Goal: Task Accomplishment & Management: Manage account settings

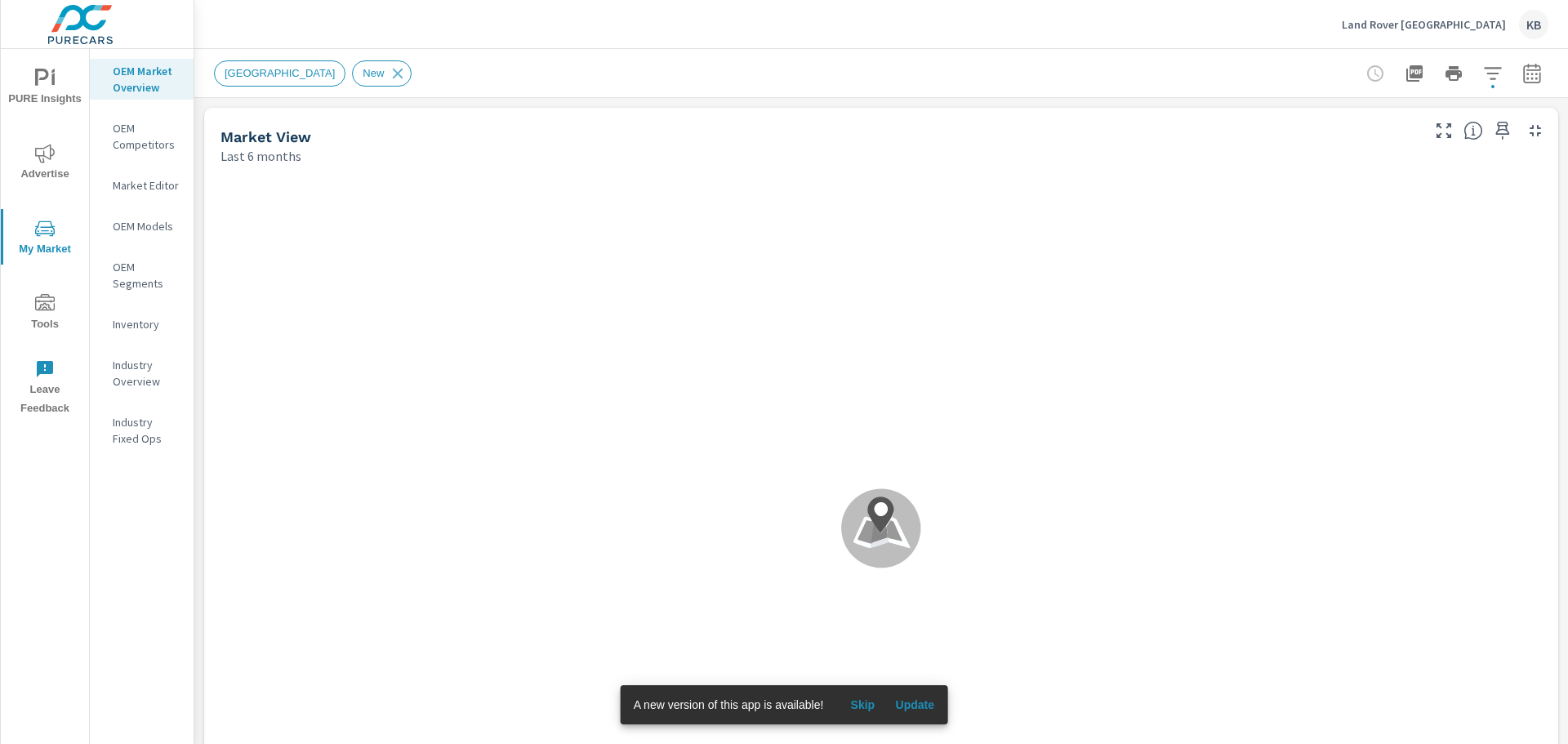
drag, startPoint x: 433, startPoint y: 413, endPoint x: 134, endPoint y: 512, distance: 315.0
click at [134, 512] on div "OEM Market Overview OEM Competitors Market Editor OEM Models OEM Segments Inven…" at bounding box center [142, 395] width 104 height 694
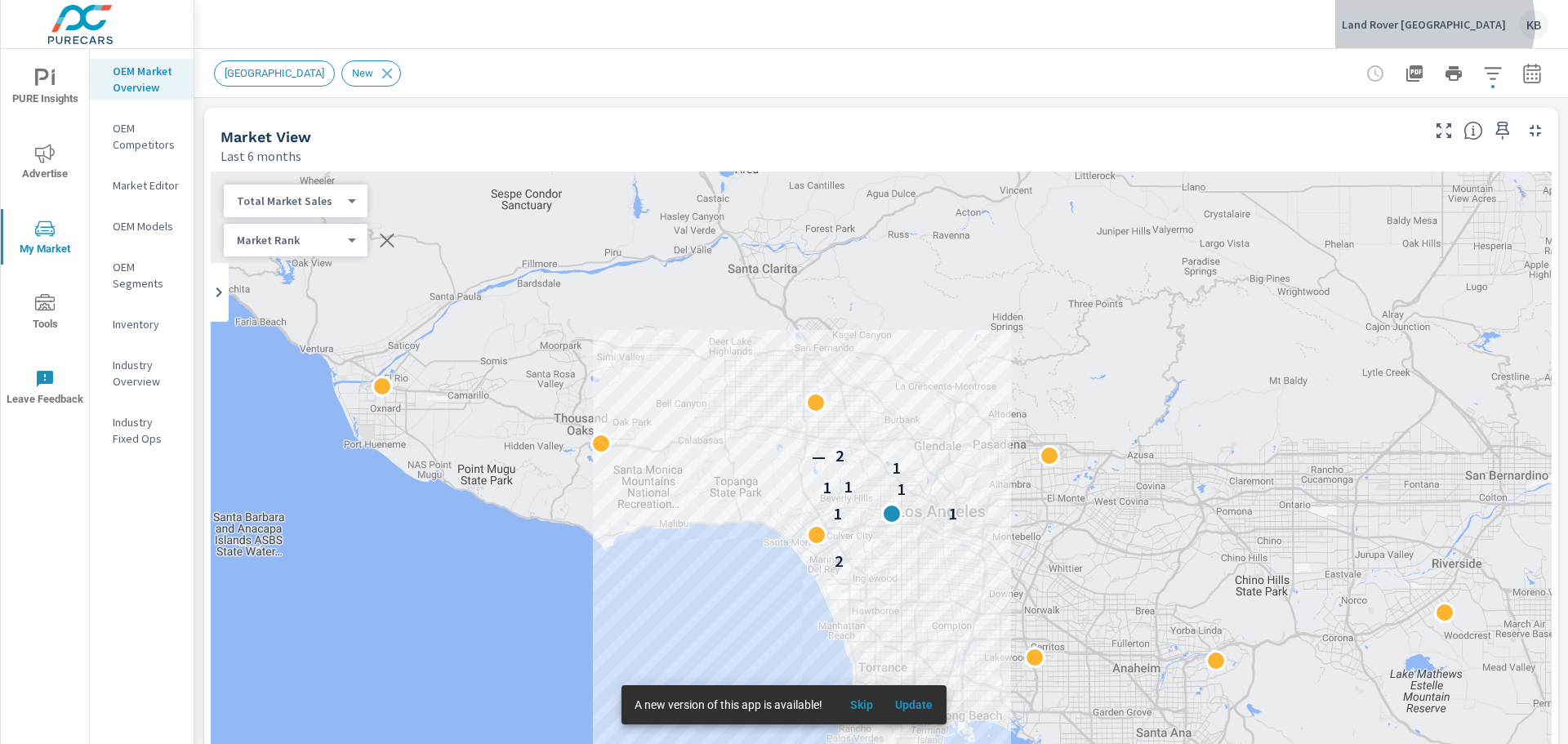
click at [1482, 23] on p "Land Rover Los Angeles" at bounding box center [1424, 24] width 164 height 15
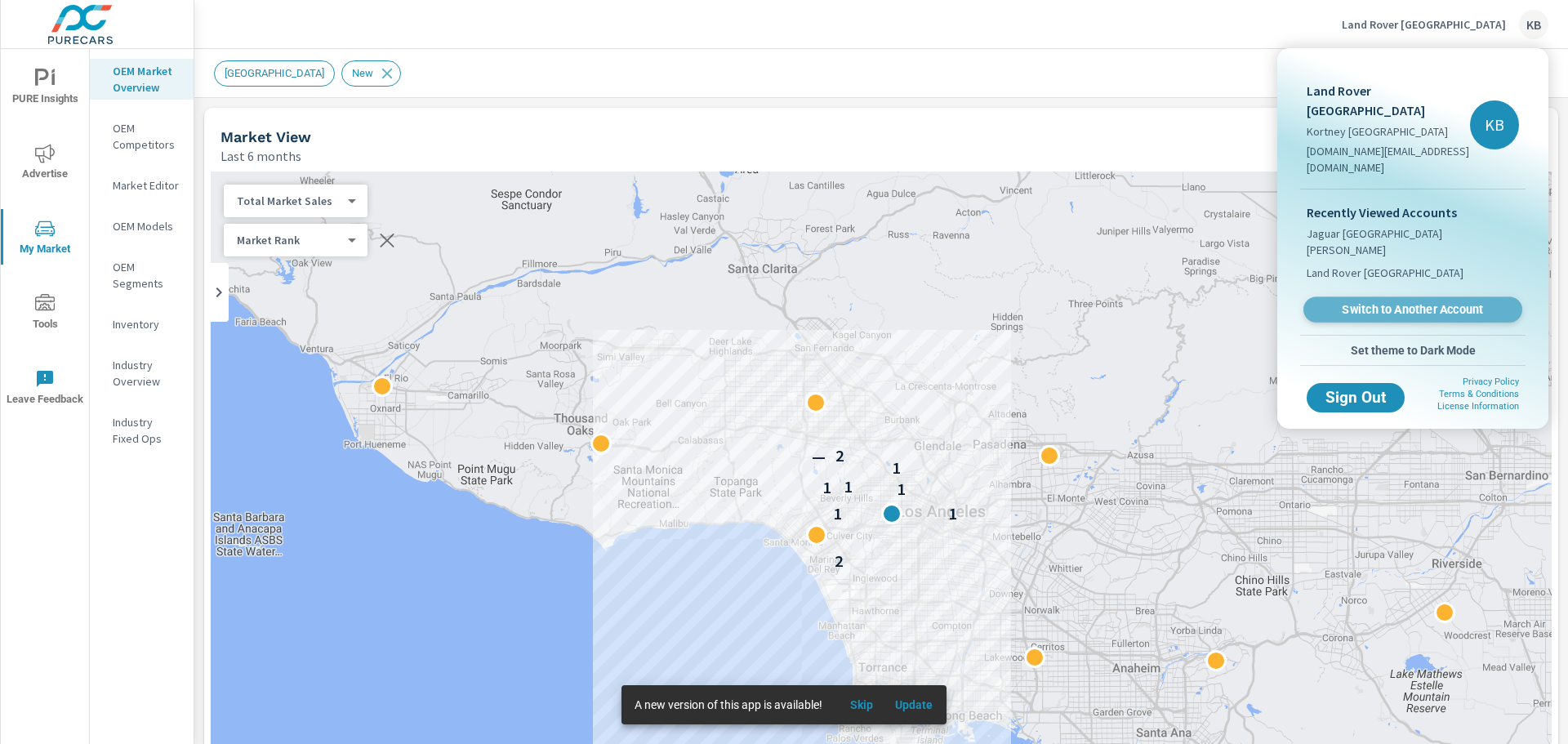
click at [1411, 302] on span "Switch to Another Account" at bounding box center [1411, 309] width 200 height 16
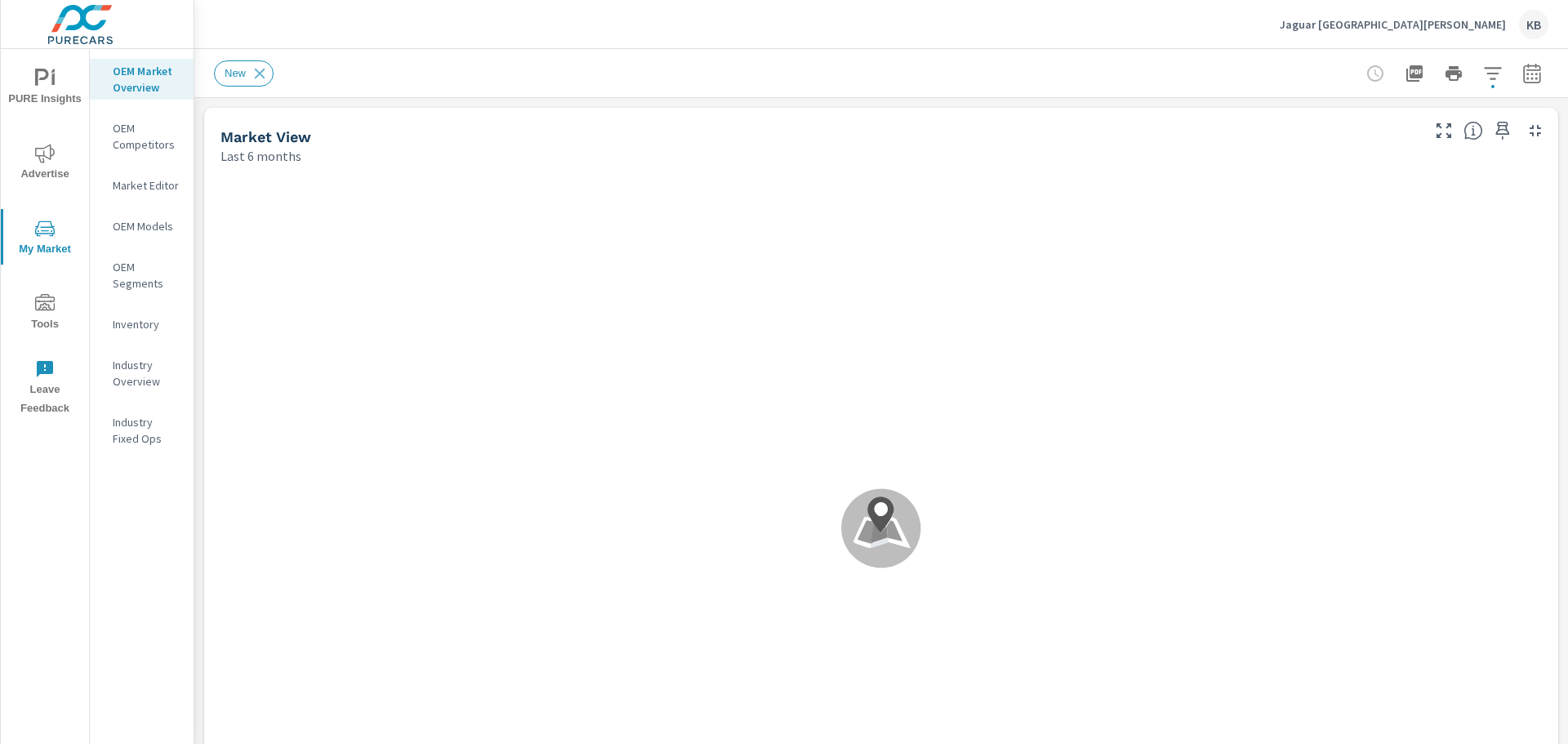
scroll to position [1, 0]
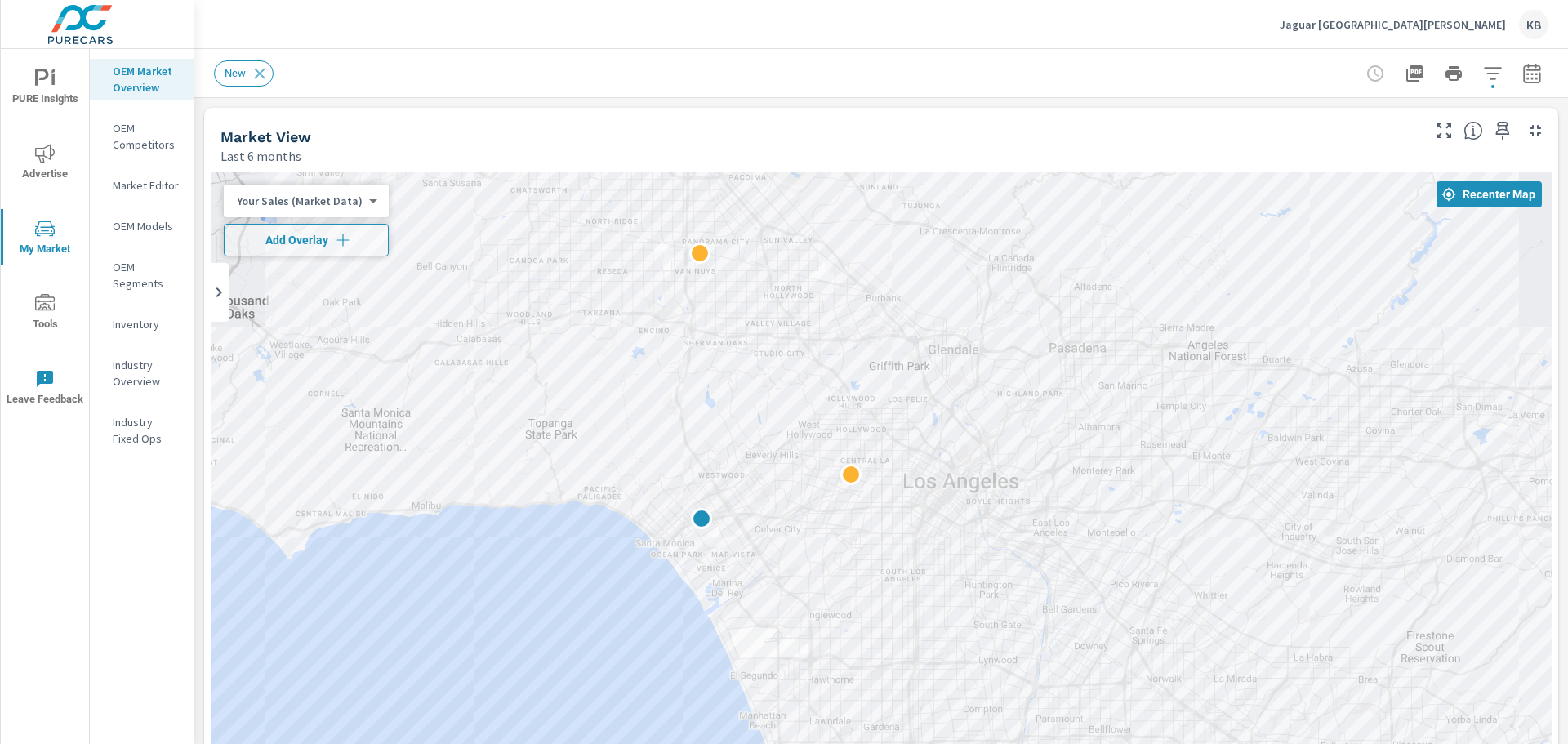
drag, startPoint x: 770, startPoint y: 533, endPoint x: 849, endPoint y: 492, distance: 89.0
click at [849, 492] on div at bounding box center [881, 502] width 1341 height 662
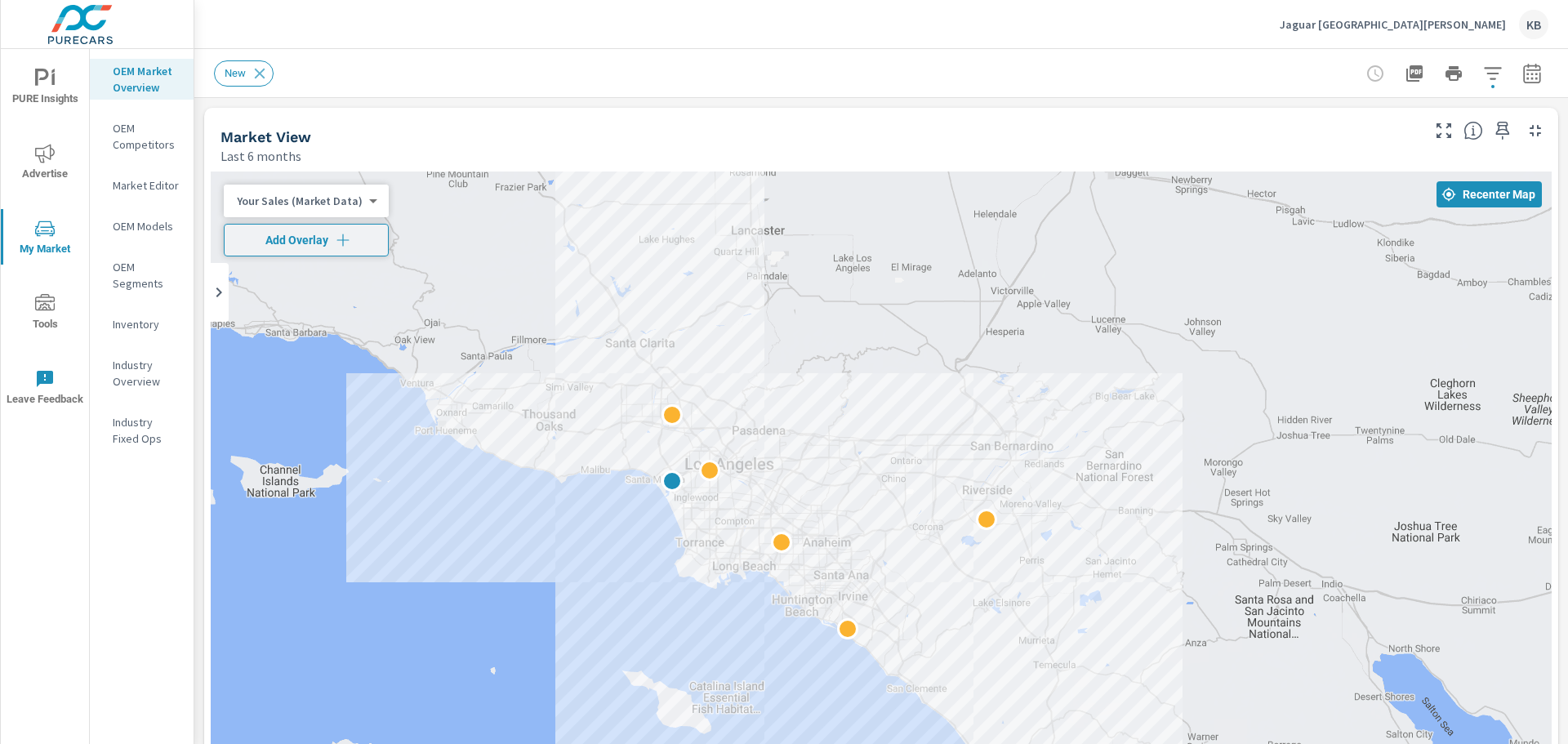
drag, startPoint x: 724, startPoint y: 593, endPoint x: 698, endPoint y: 548, distance: 52.0
click at [698, 548] on div at bounding box center [881, 502] width 1341 height 662
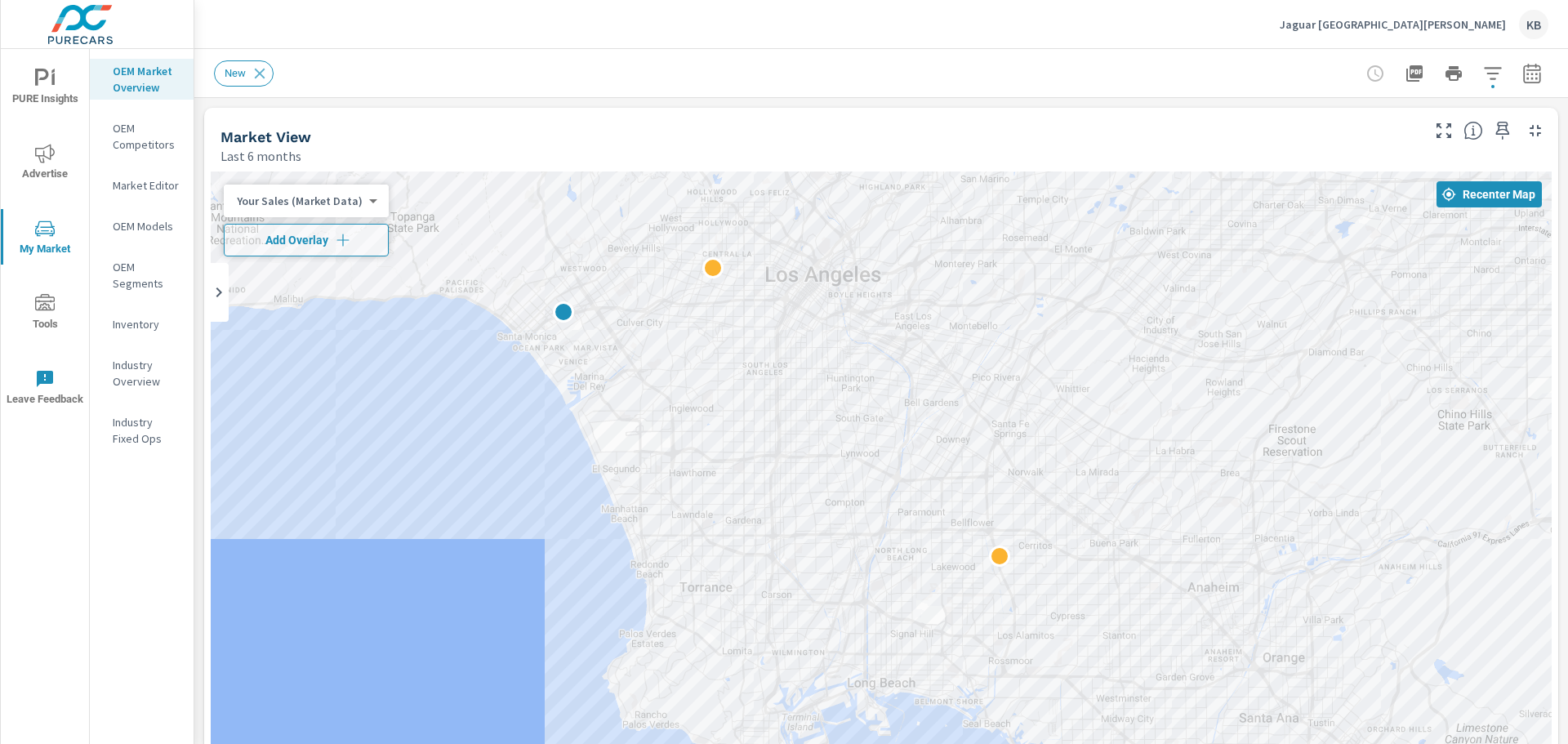
drag, startPoint x: 721, startPoint y: 411, endPoint x: 711, endPoint y: 507, distance: 96.5
click at [711, 507] on div at bounding box center [881, 502] width 1341 height 662
